Goal: Information Seeking & Learning: Find specific page/section

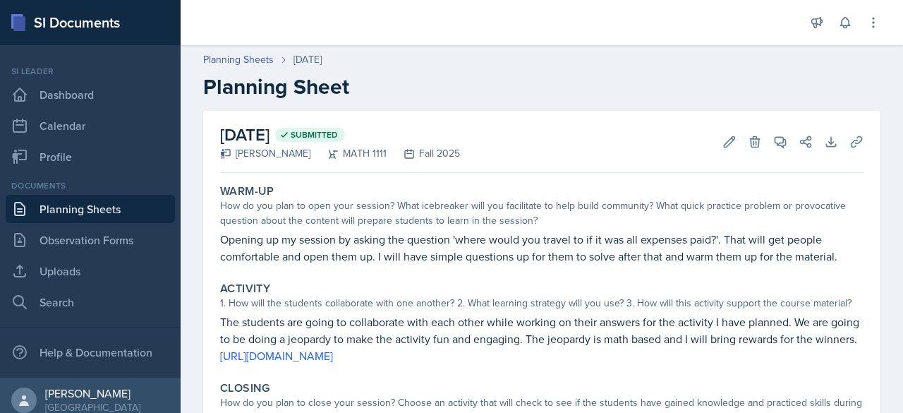
scroll to position [170, 0]
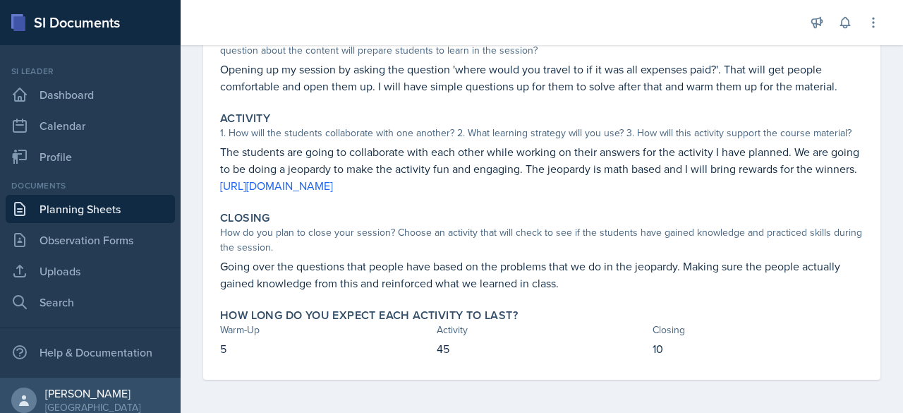
click at [81, 204] on link "Planning Sheets" at bounding box center [90, 209] width 169 height 28
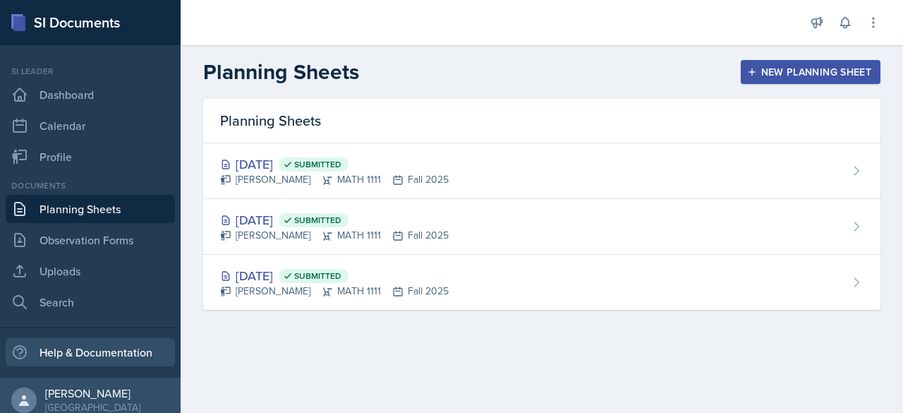
click at [73, 346] on div "Help & Documentation" at bounding box center [90, 352] width 169 height 28
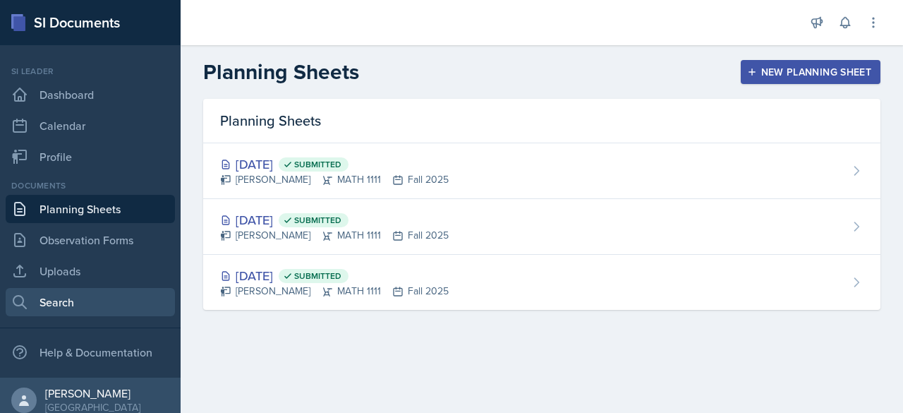
click at [64, 308] on link "Search" at bounding box center [90, 302] width 169 height 28
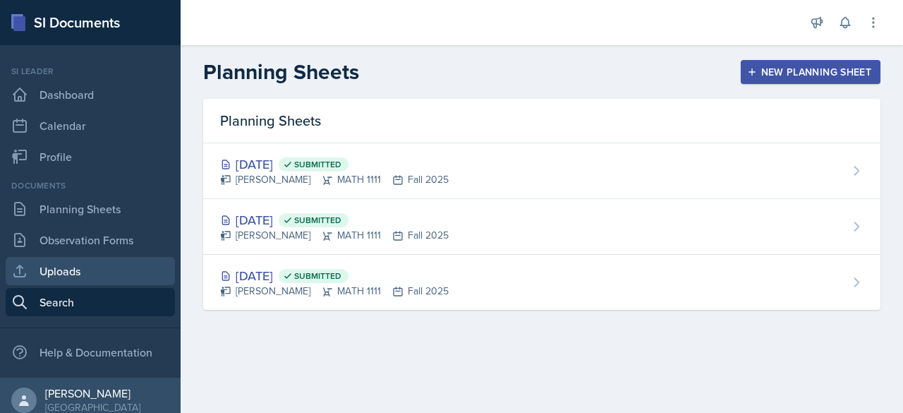
select select "all"
select select "1"
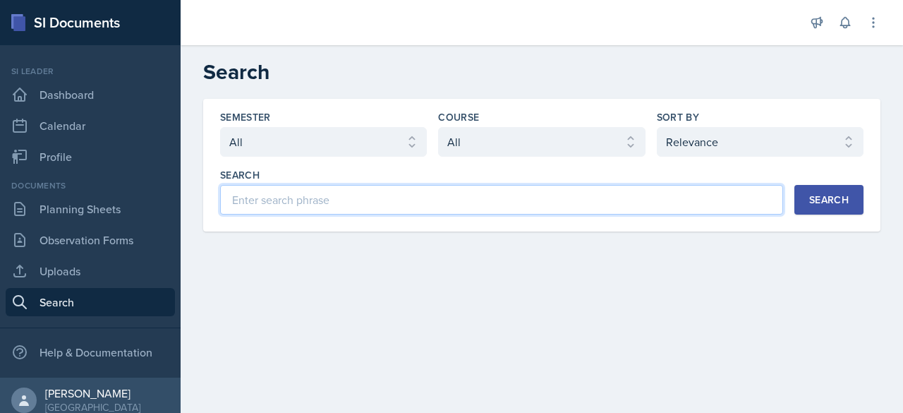
click at [327, 201] on input at bounding box center [501, 200] width 563 height 30
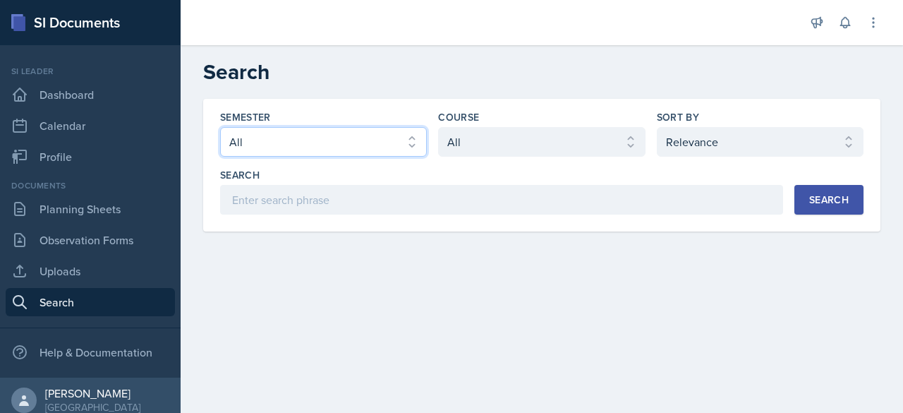
click at [339, 136] on select "Select semester All Fall 2025 Summer 2025 Spring 2025 Fall 2024 Summer 2024 Spr…" at bounding box center [323, 142] width 207 height 30
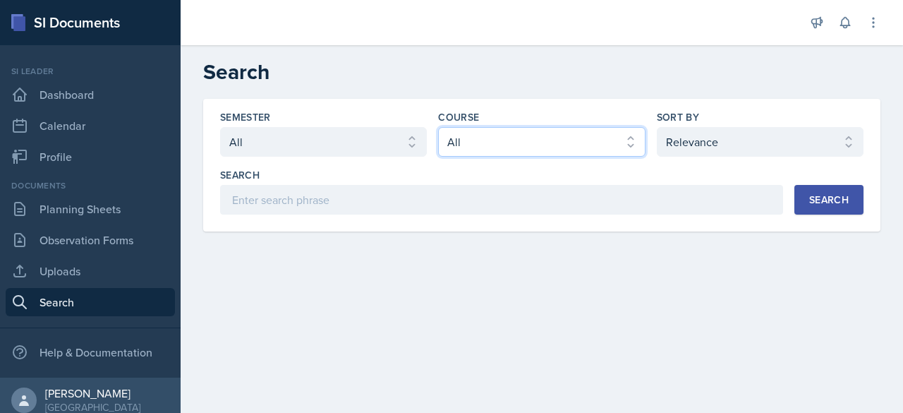
click at [488, 133] on select "Select course All ACCT 2101 ACCT 2102 ACCT 4050 ANTH 1102 ANTH 3301 ARCH 1000 A…" at bounding box center [541, 142] width 207 height 30
select select "5bfde3fe-6375-4519-a868-95dd30d0bb1b"
click at [438, 127] on select "Select course All ACCT 2101 ACCT 2102 ACCT 4050 ANTH 1102 ANTH 3301 ARCH 1000 A…" at bounding box center [541, 142] width 207 height 30
click at [818, 200] on div "Search" at bounding box center [829, 199] width 40 height 11
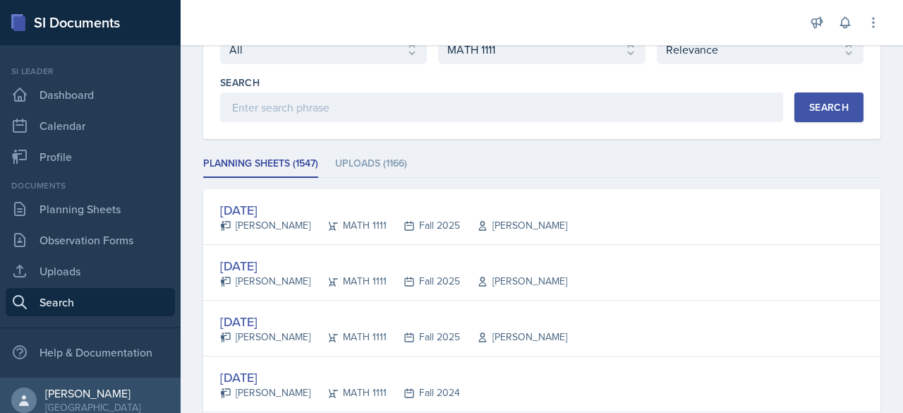
scroll to position [95, 0]
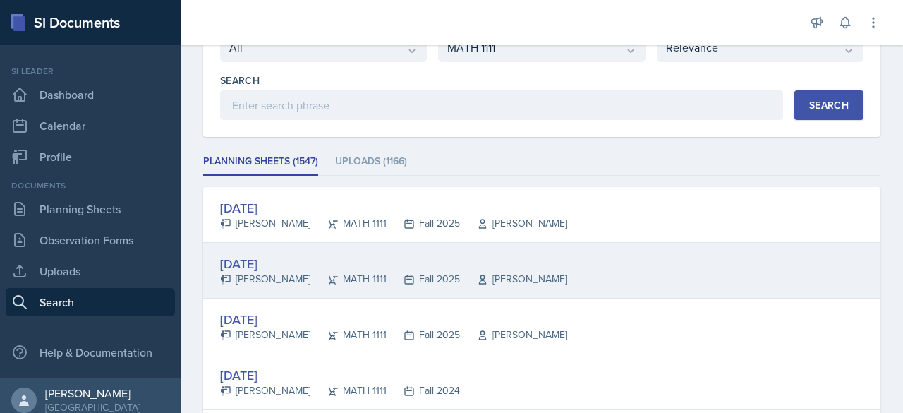
click at [294, 254] on div "[DATE]" at bounding box center [393, 263] width 347 height 19
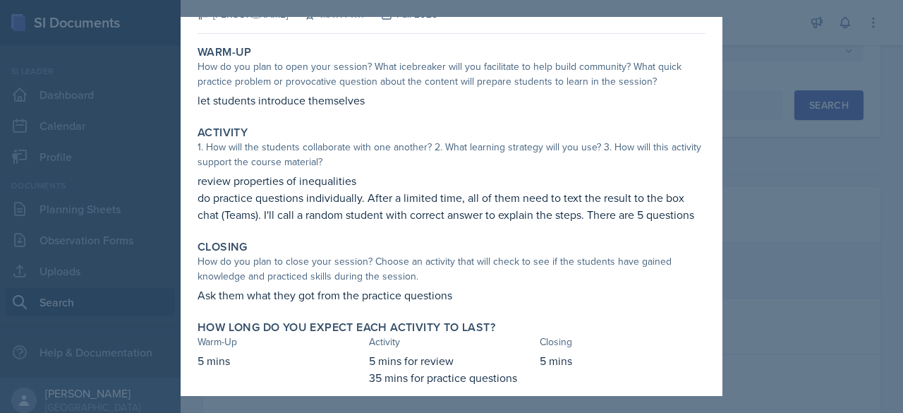
scroll to position [74, 0]
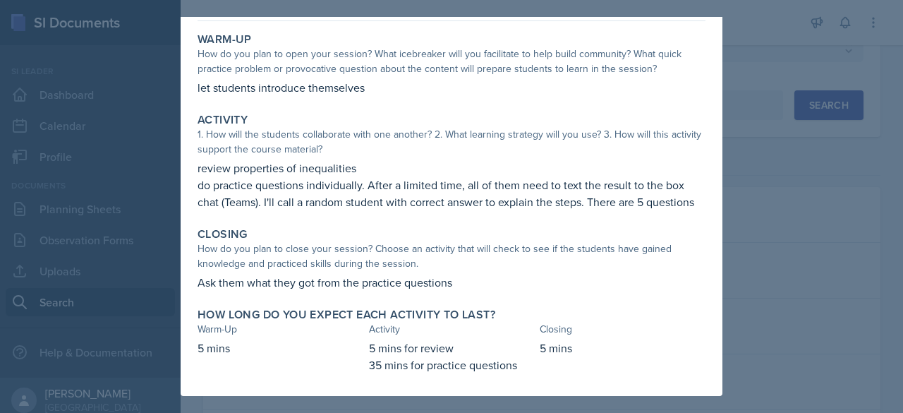
click at [128, 244] on div at bounding box center [451, 206] width 903 height 413
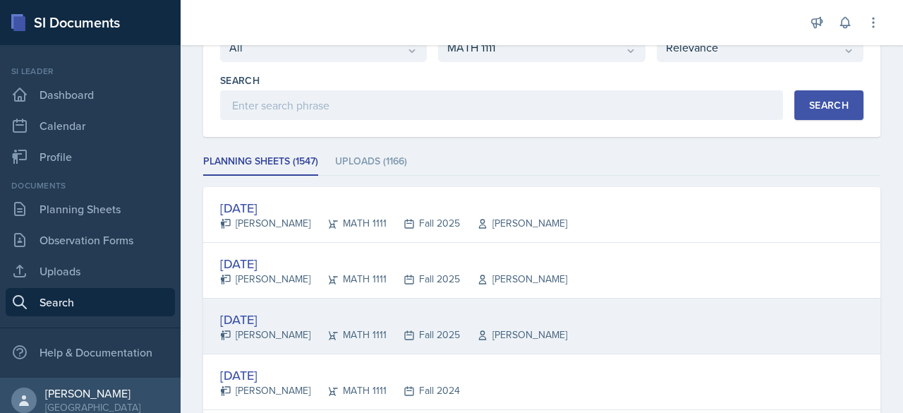
click at [274, 327] on div "[PERSON_NAME]" at bounding box center [265, 334] width 90 height 15
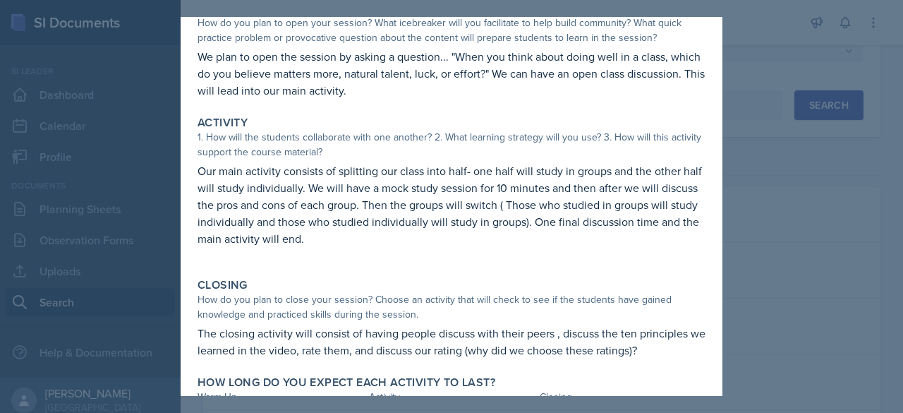
scroll to position [0, 0]
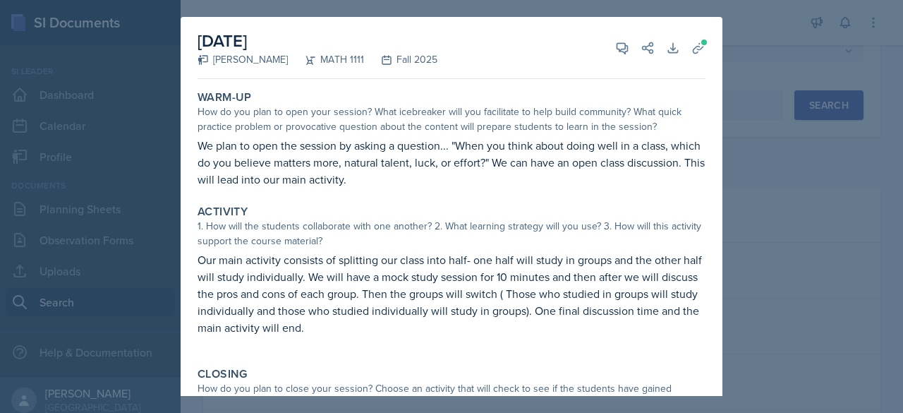
click at [102, 268] on div at bounding box center [451, 206] width 903 height 413
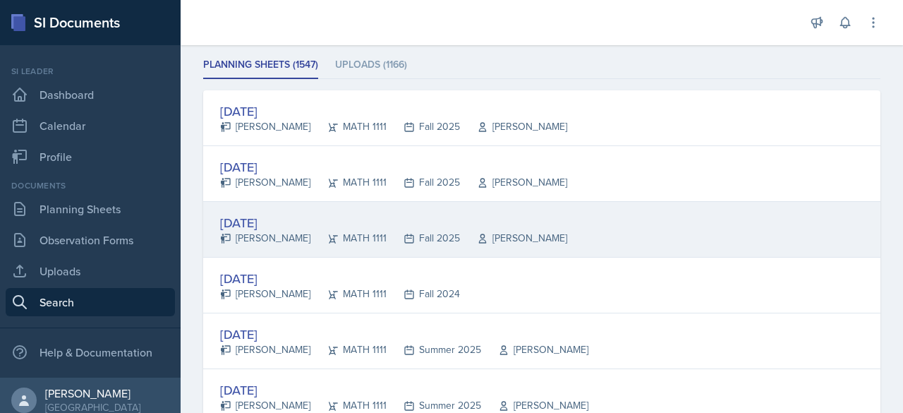
scroll to position [192, 0]
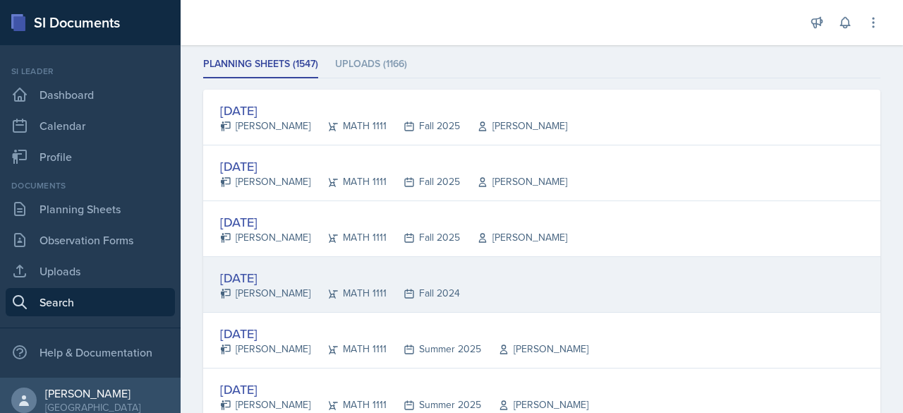
click at [267, 277] on div "[DATE]" at bounding box center [340, 277] width 240 height 19
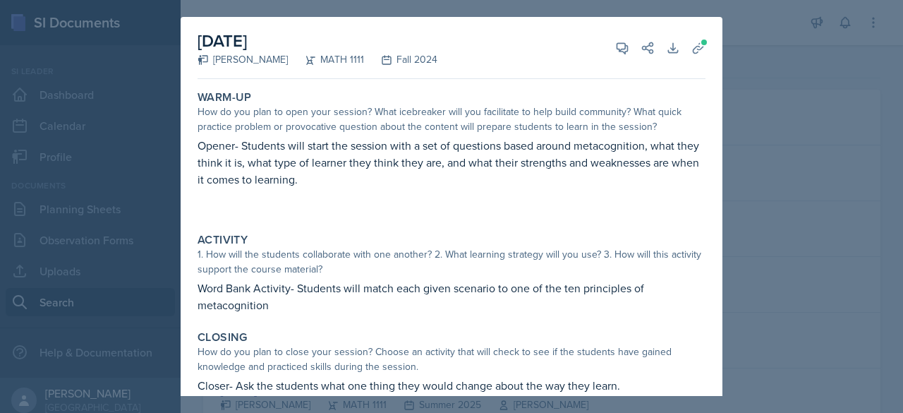
scroll to position [85, 0]
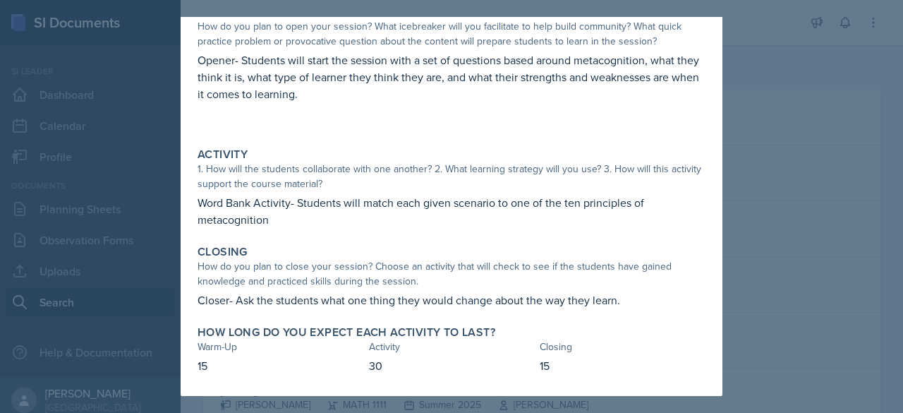
click at [11, 262] on div at bounding box center [451, 206] width 903 height 413
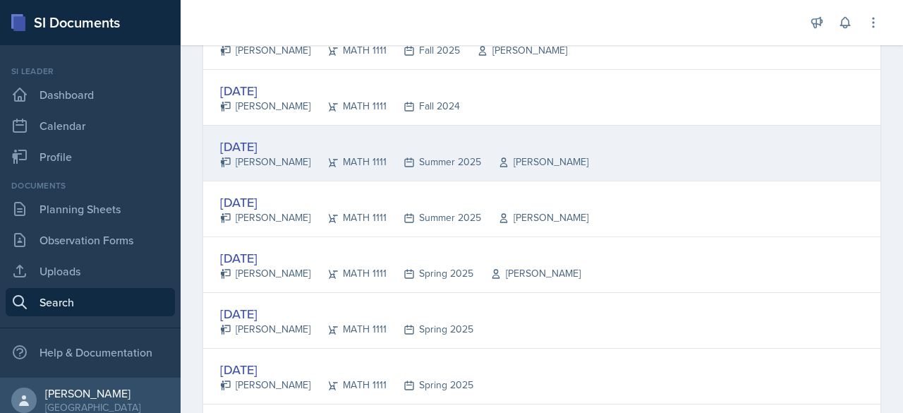
scroll to position [517, 0]
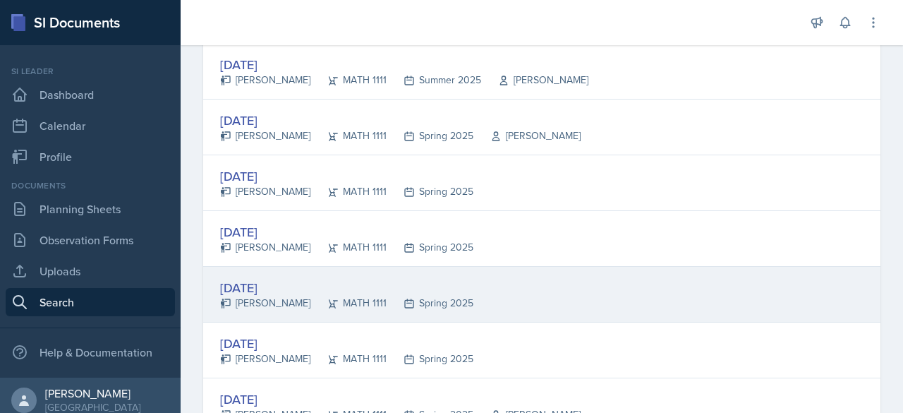
click at [284, 285] on div "[DATE]" at bounding box center [346, 287] width 253 height 19
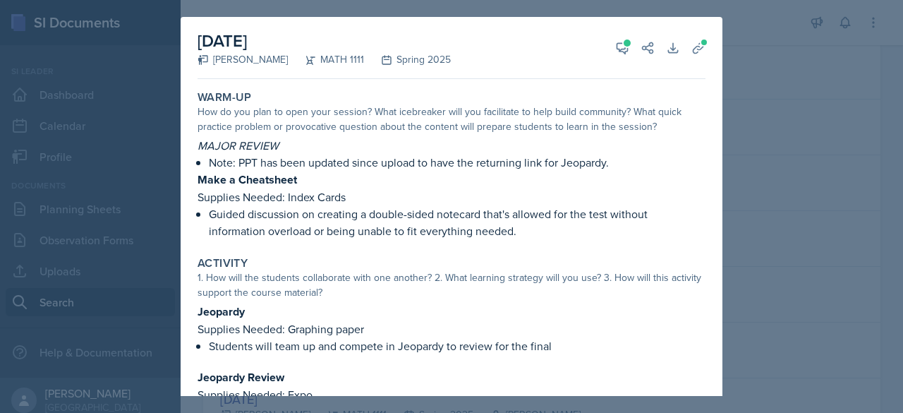
scroll to position [160, 0]
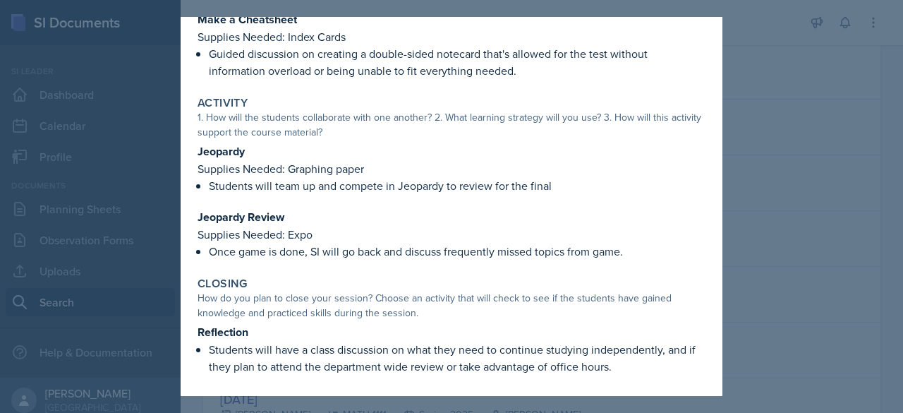
click at [104, 267] on div at bounding box center [451, 206] width 903 height 413
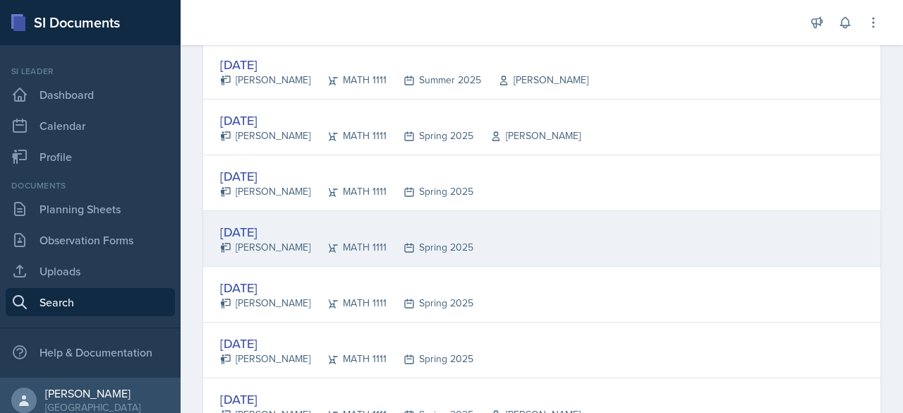
click at [265, 228] on div "[DATE]" at bounding box center [346, 231] width 253 height 19
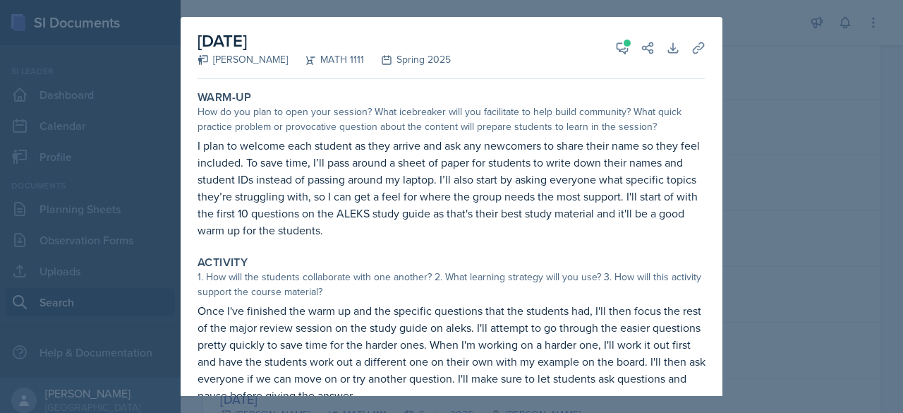
scroll to position [161, 0]
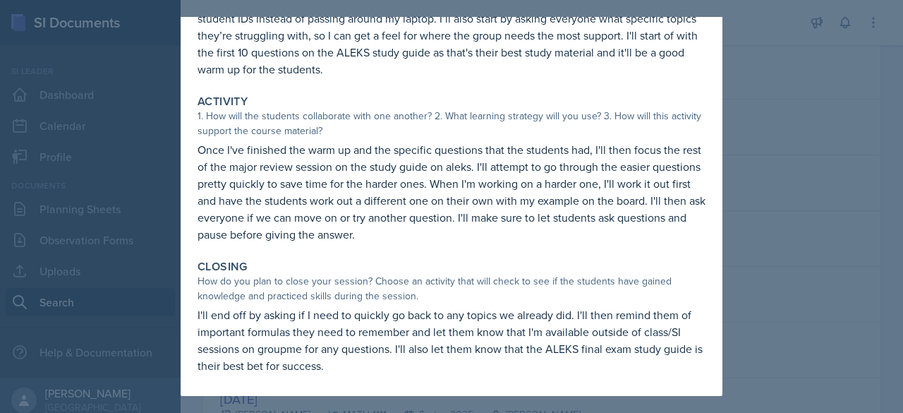
click at [51, 252] on div at bounding box center [451, 206] width 903 height 413
